Goal: Task Accomplishment & Management: Use online tool/utility

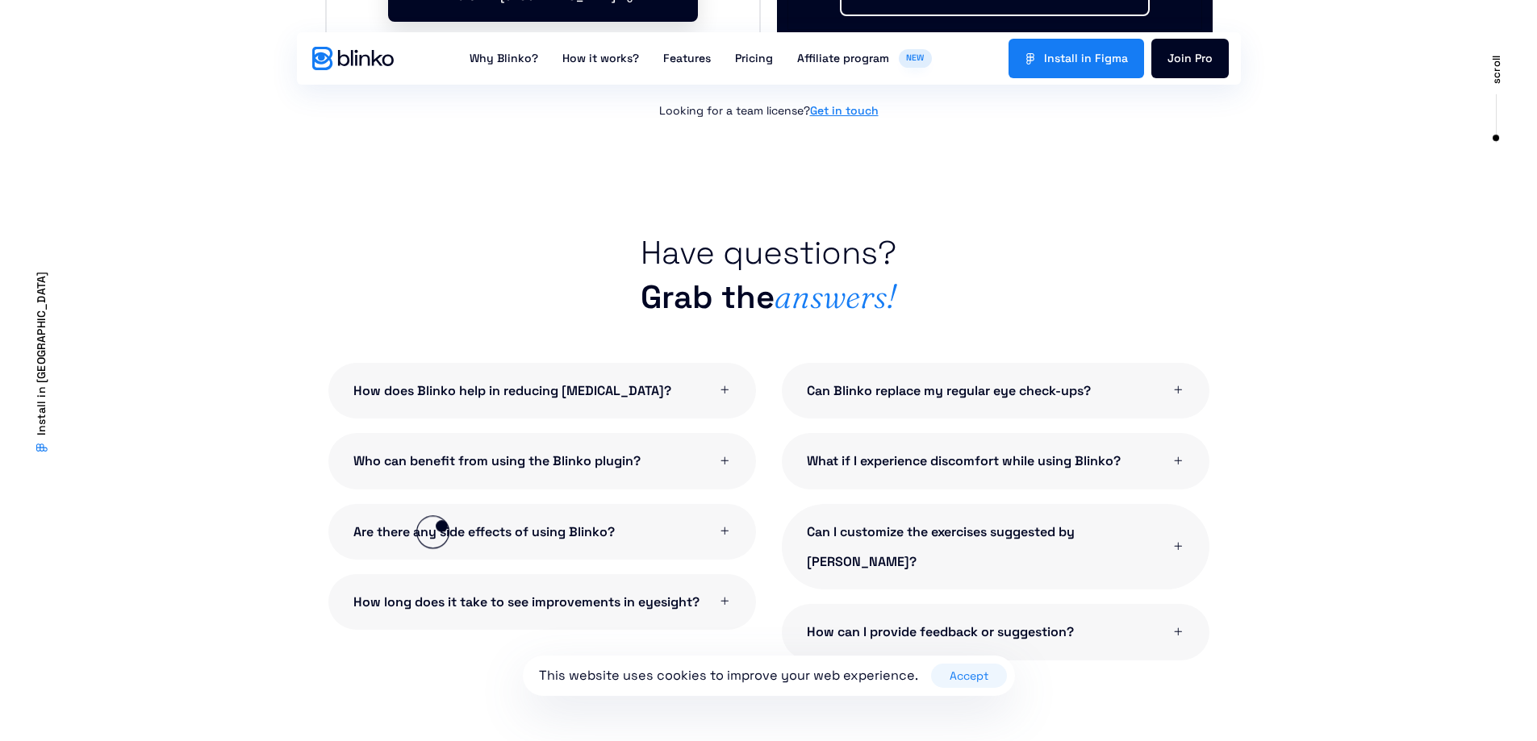
scroll to position [3227, 0]
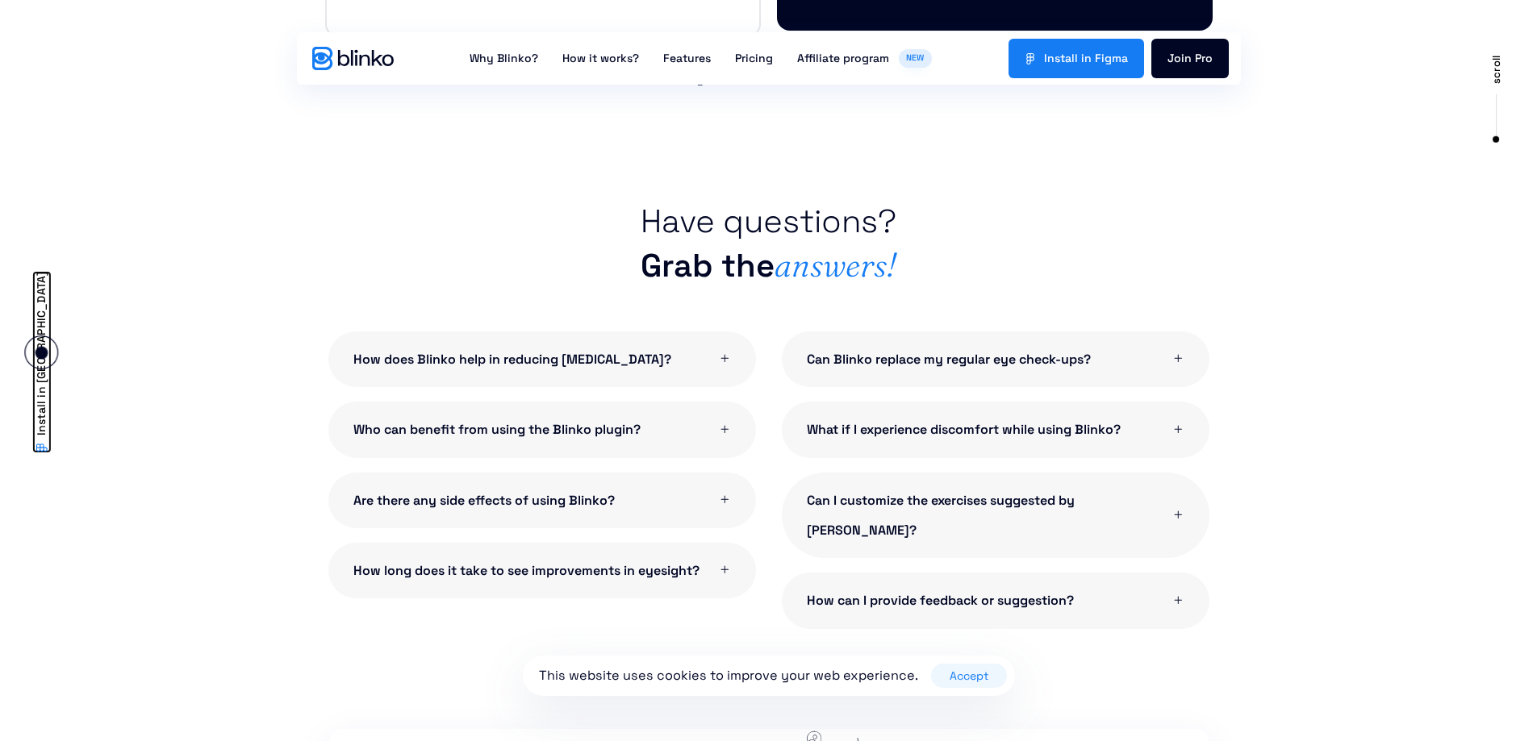
click at [41, 353] on span "Install in [GEOGRAPHIC_DATA]" at bounding box center [40, 354] width 19 height 165
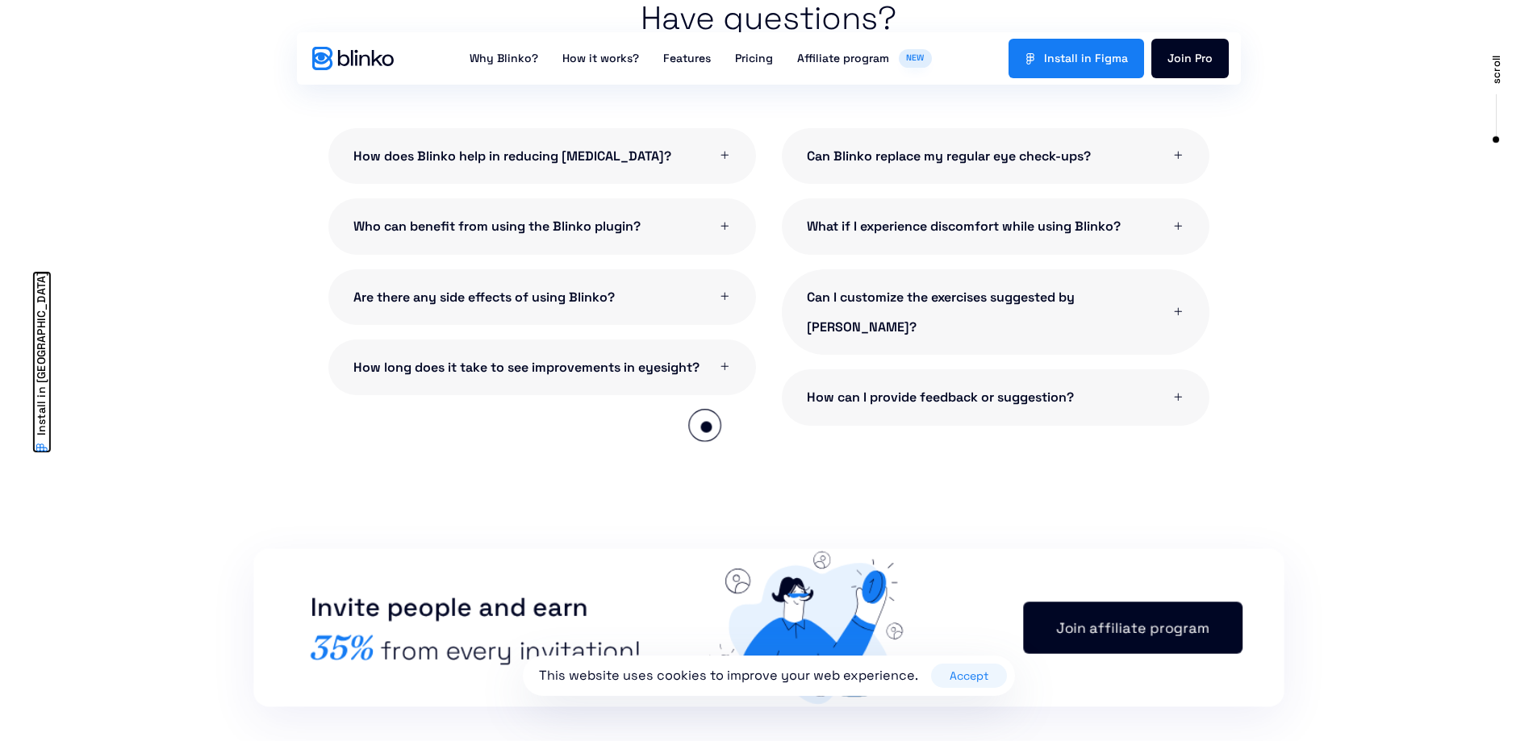
scroll to position [3612, 0]
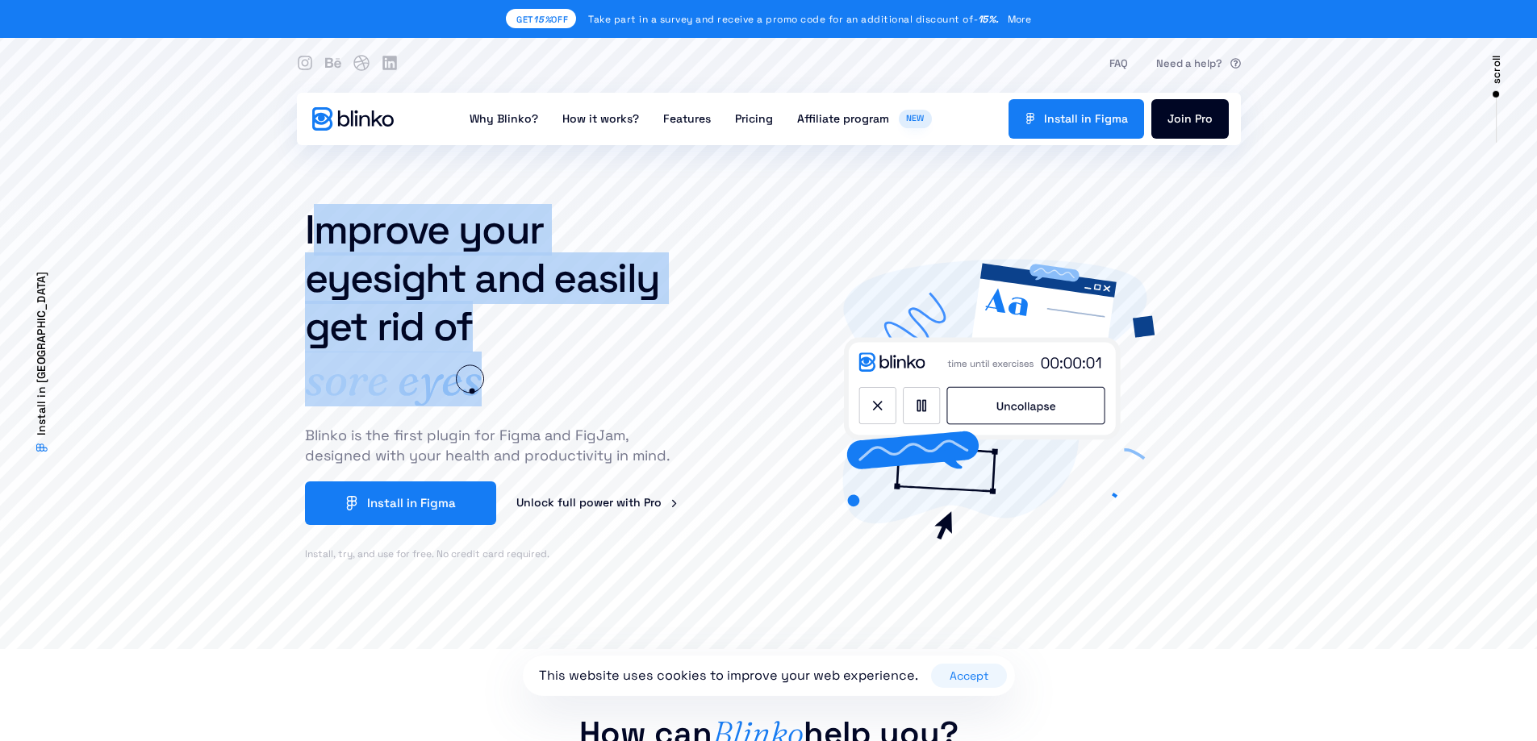
drag, startPoint x: 308, startPoint y: 221, endPoint x: 472, endPoint y: 391, distance: 236.2
click at [472, 391] on div "Improve your eyesight and easily get rid of [MEDICAL_DATA] headaches blurred vi…" at bounding box center [500, 424] width 407 height 452
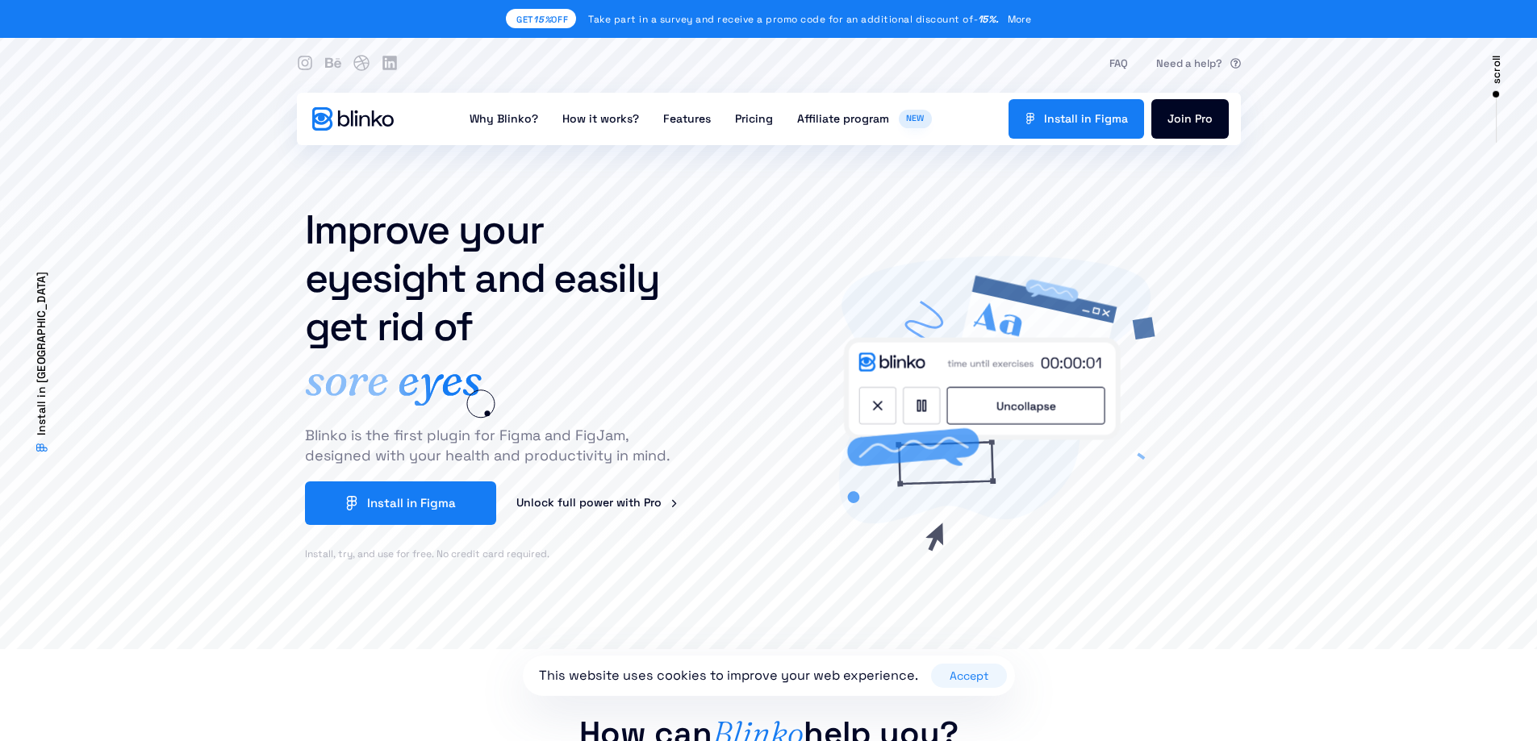
click at [488, 415] on div "Improve your eyesight and easily get rid of [MEDICAL_DATA] headaches blurred vi…" at bounding box center [500, 424] width 407 height 452
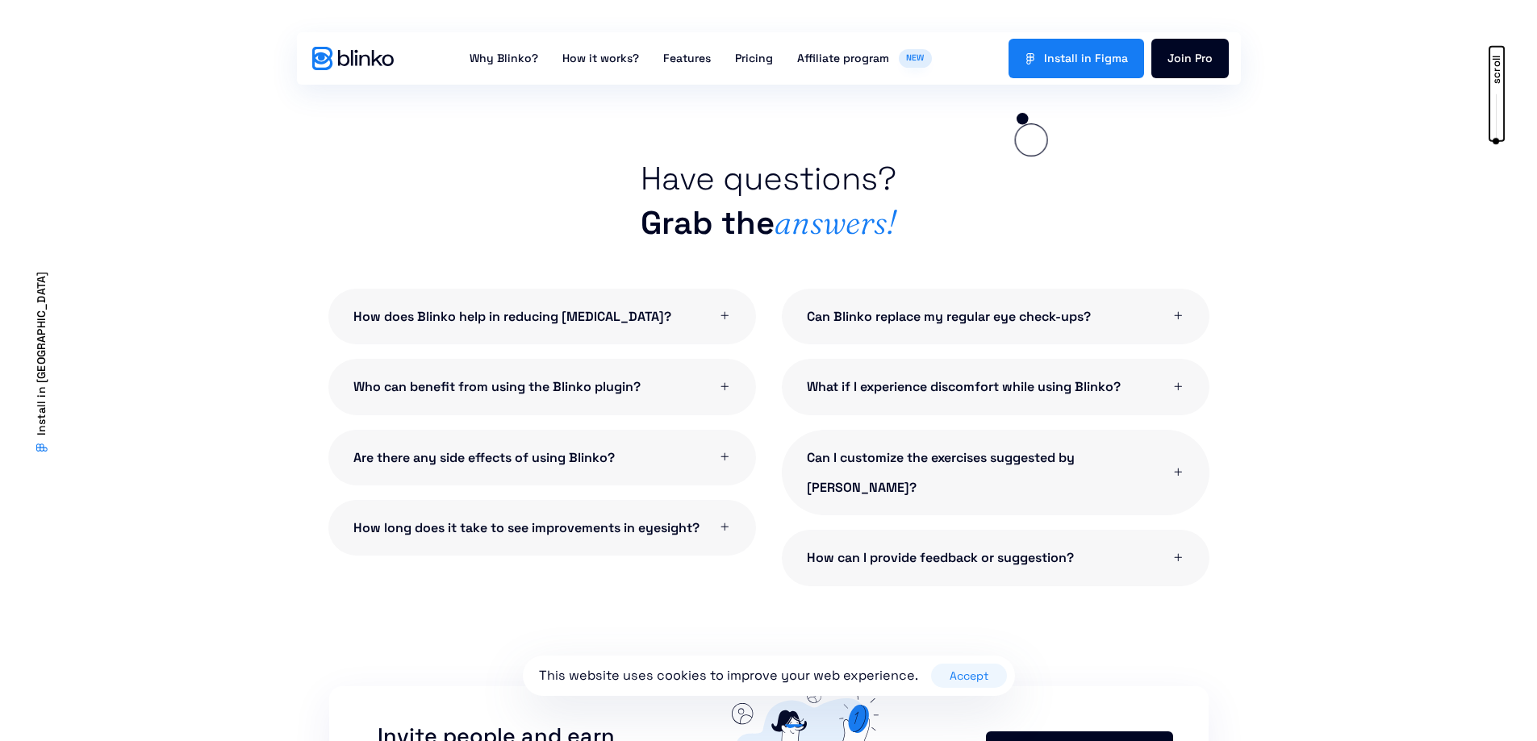
scroll to position [2806, 0]
